Goal: Task Accomplishment & Management: Use online tool/utility

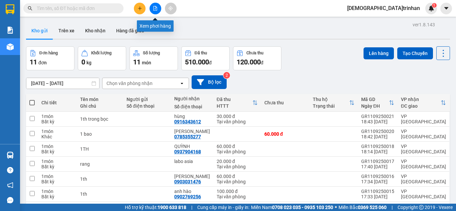
click at [153, 7] on icon "file-add" at bounding box center [155, 8] width 4 height 5
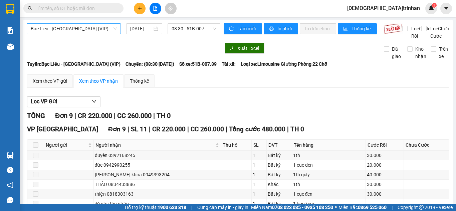
click at [95, 30] on span "Bạc Liêu - [GEOGRAPHIC_DATA] (VIP)" at bounding box center [74, 29] width 86 height 10
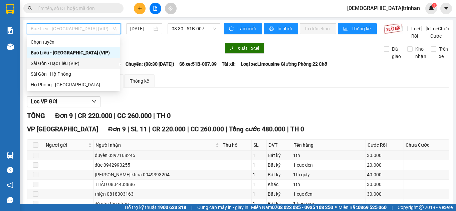
click at [62, 64] on div "Sài Gòn - Bạc Liêu (VIP)" at bounding box center [73, 63] width 85 height 7
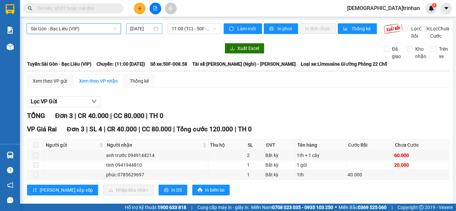
click at [142, 28] on input "[DATE]" at bounding box center [141, 28] width 22 height 7
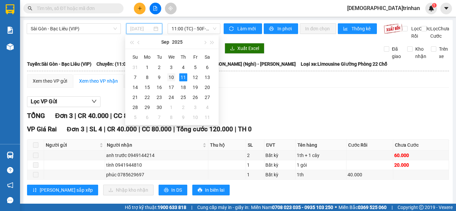
click at [169, 76] on div "10" at bounding box center [171, 77] width 8 height 8
type input "[DATE]"
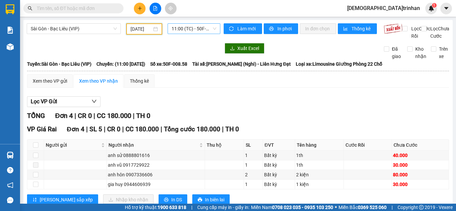
click at [193, 29] on span "11:00 (TC) - 50F-008.58" at bounding box center [193, 29] width 45 height 10
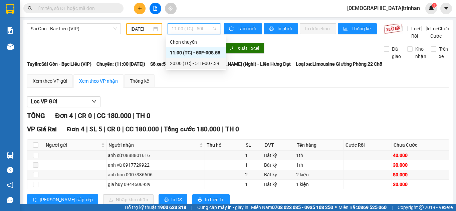
click at [185, 64] on div "20:00 (TC) - 51B-007.39" at bounding box center [196, 63] width 52 height 7
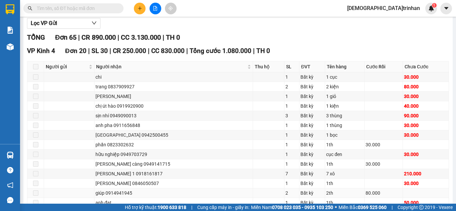
scroll to position [67, 0]
